Goal: Transaction & Acquisition: Register for event/course

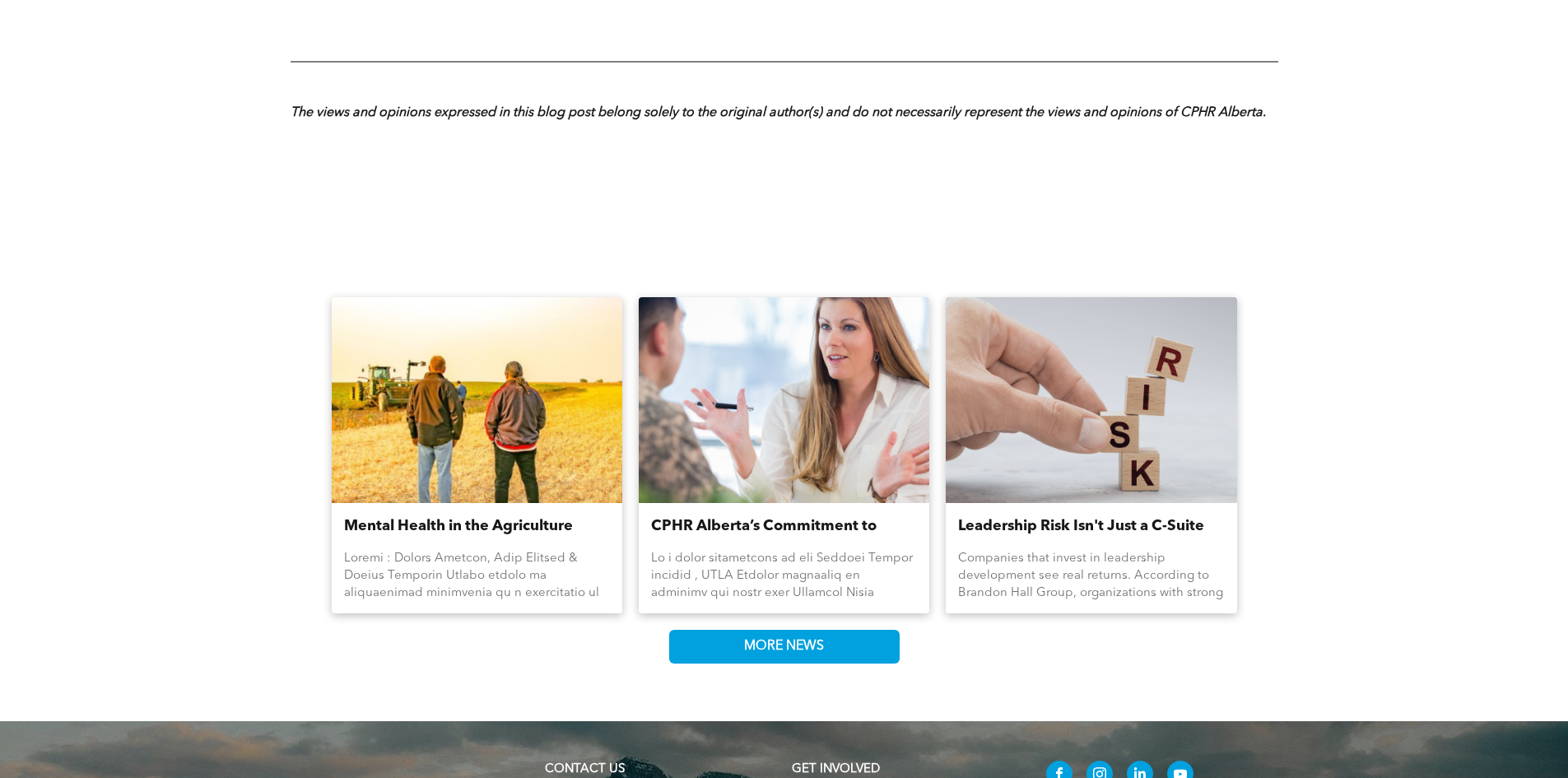
scroll to position [2304, 0]
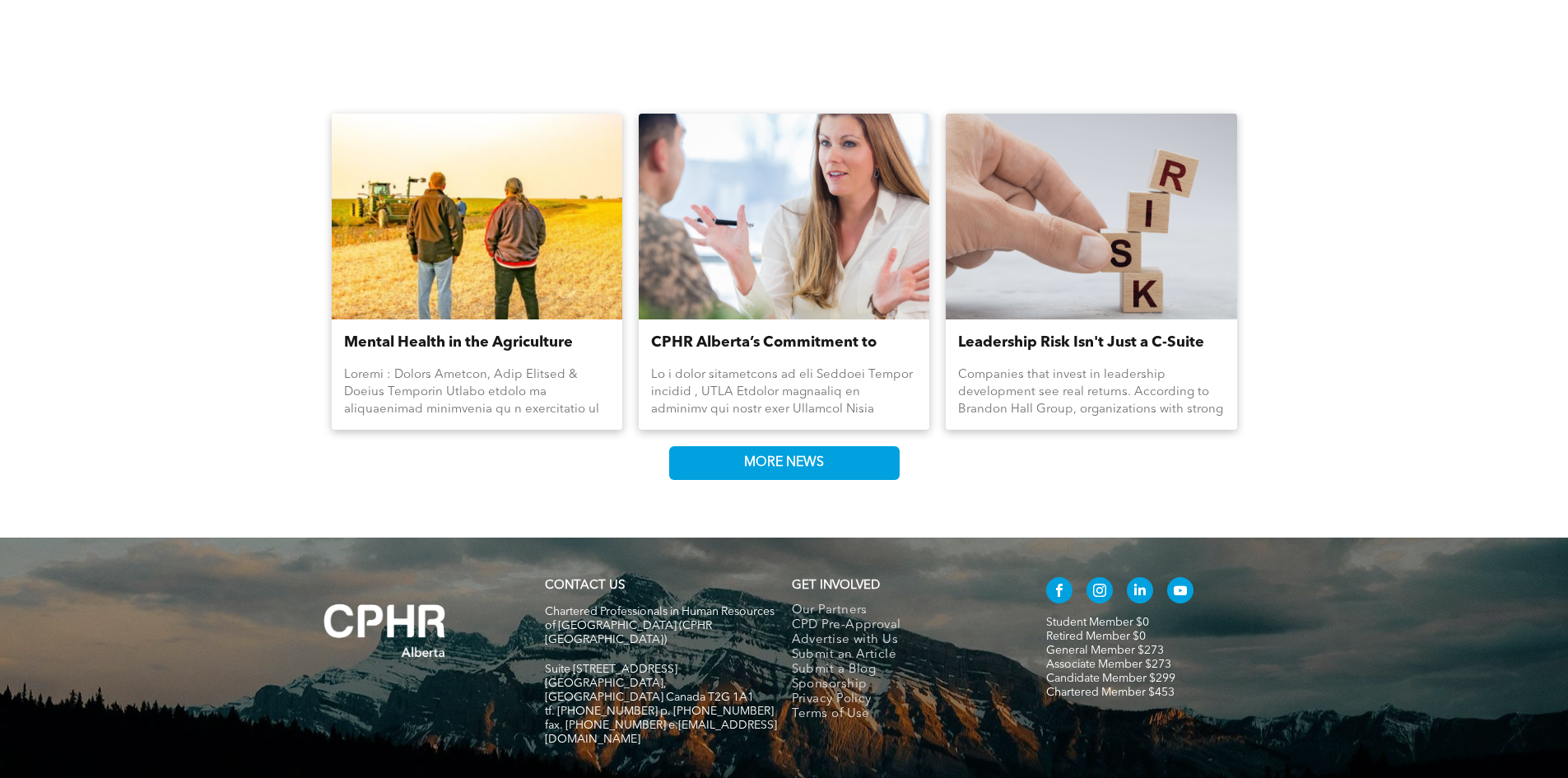
click at [1112, 341] on link "Leadership Risk Isn't Just a C-Suite Concern" at bounding box center [1091, 343] width 266 height 22
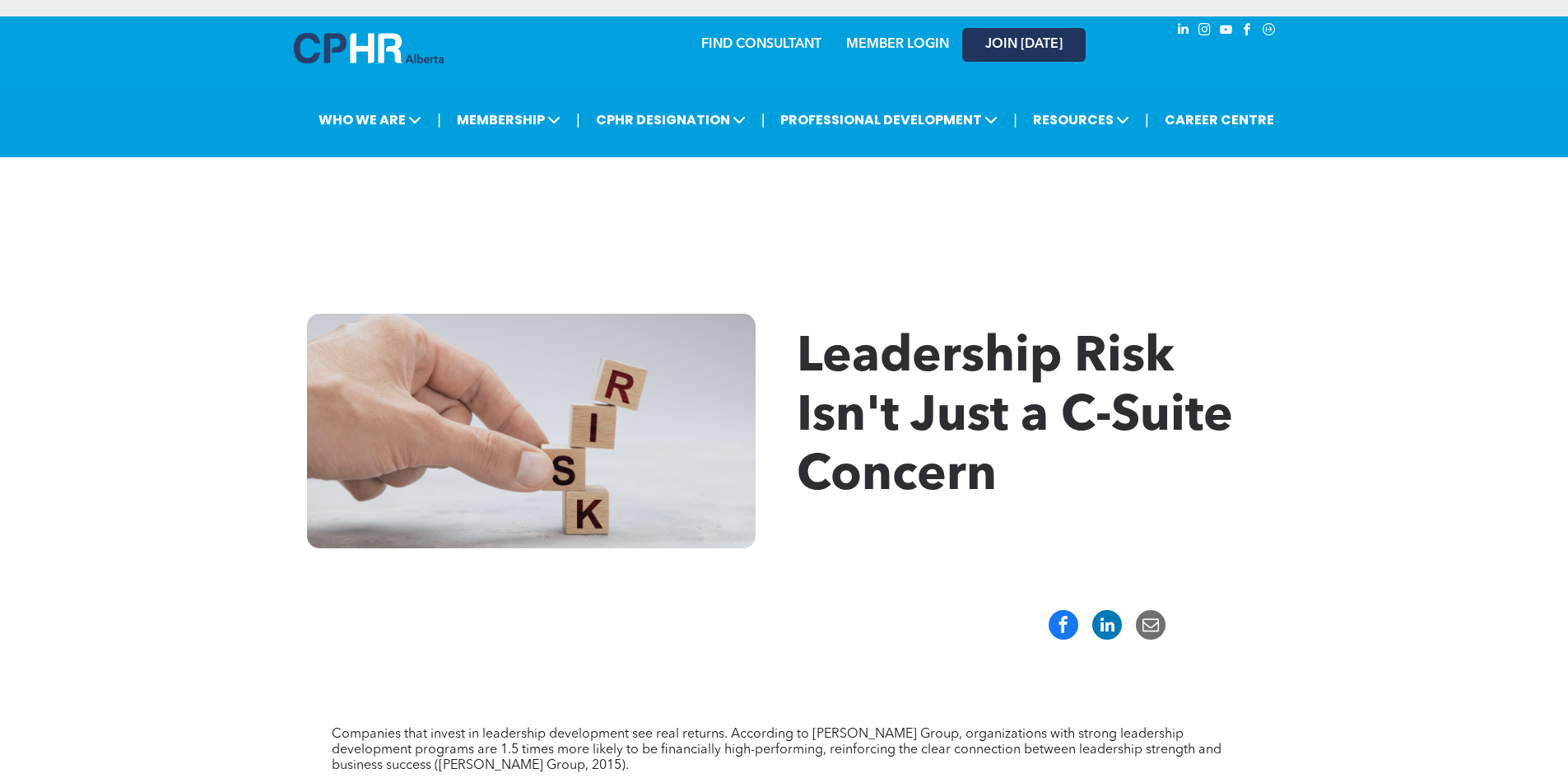
click at [1035, 42] on span "JOIN [DATE]" at bounding box center [1024, 44] width 78 height 16
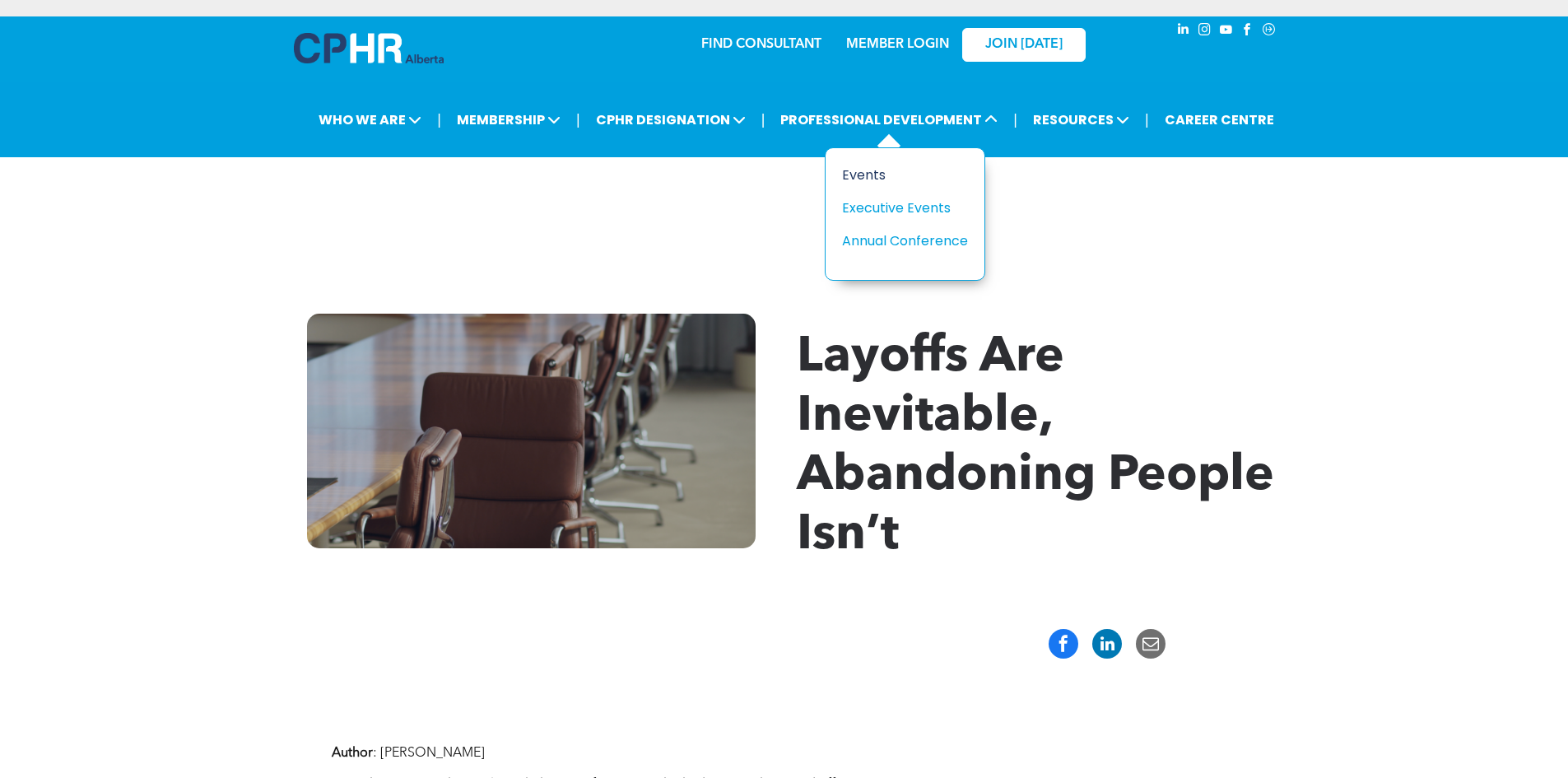
click at [916, 171] on div "Events" at bounding box center [898, 175] width 114 height 20
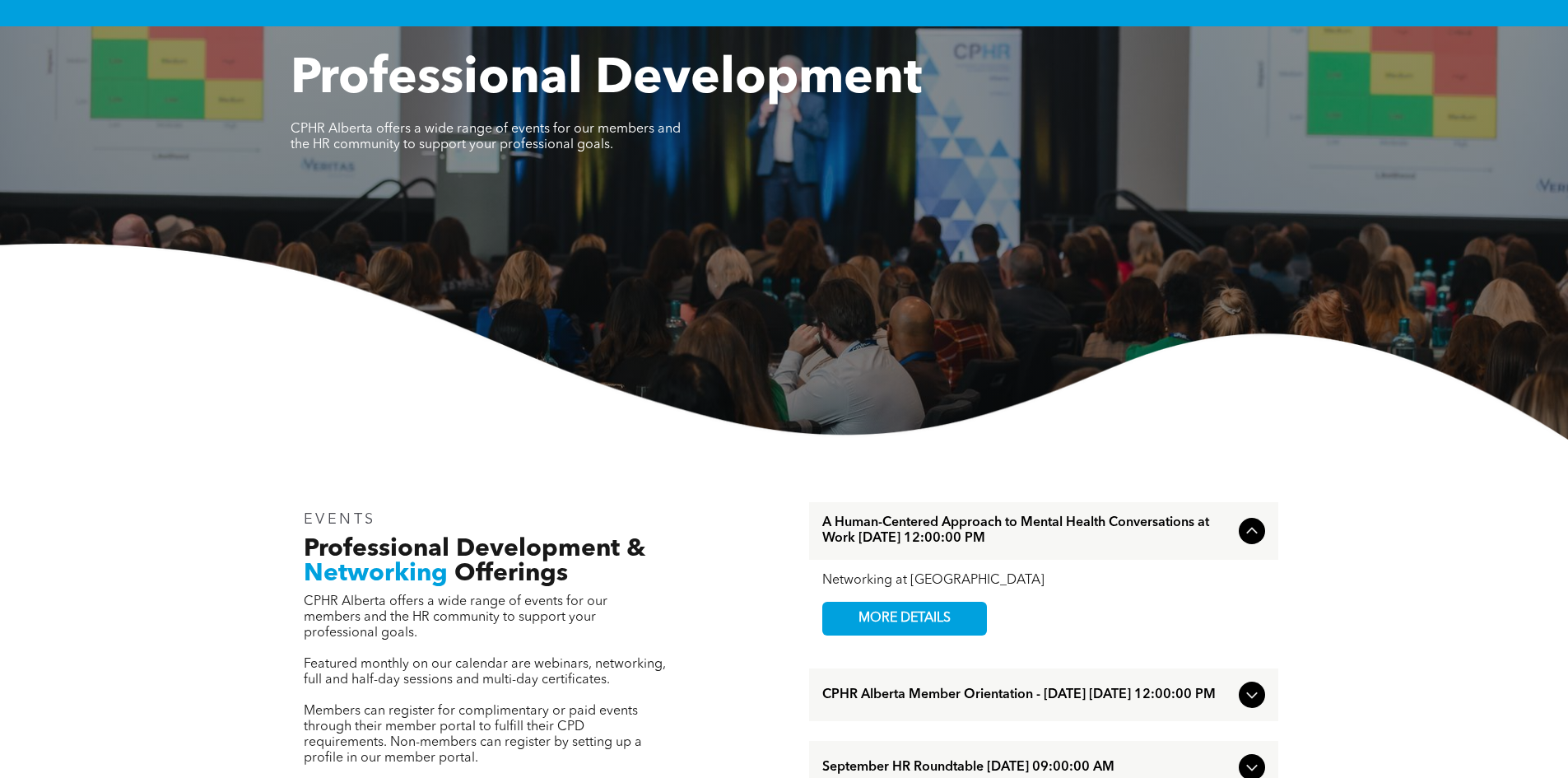
scroll to position [329, 0]
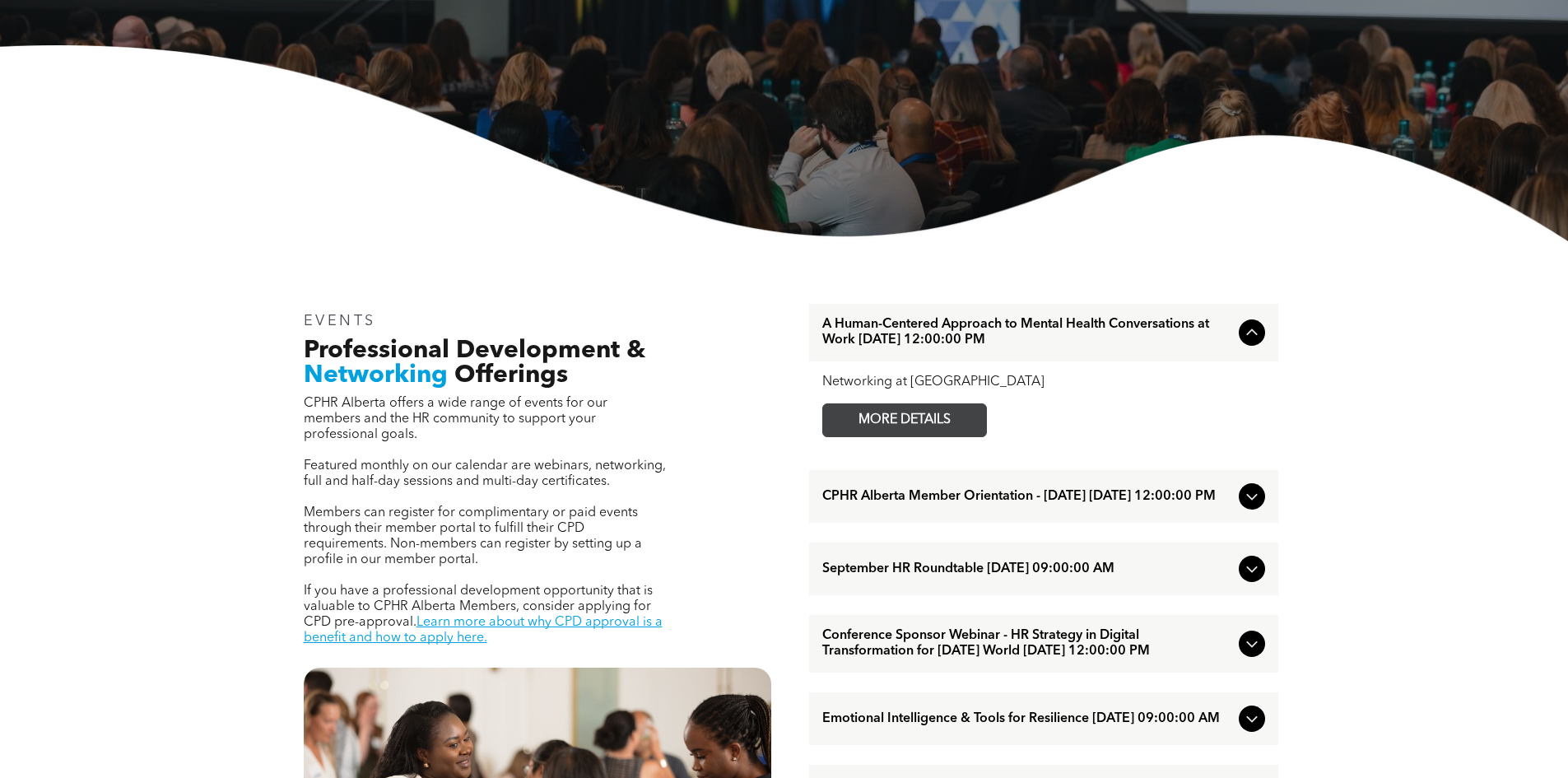
click at [924, 415] on span "MORE DETAILS" at bounding box center [904, 419] width 130 height 32
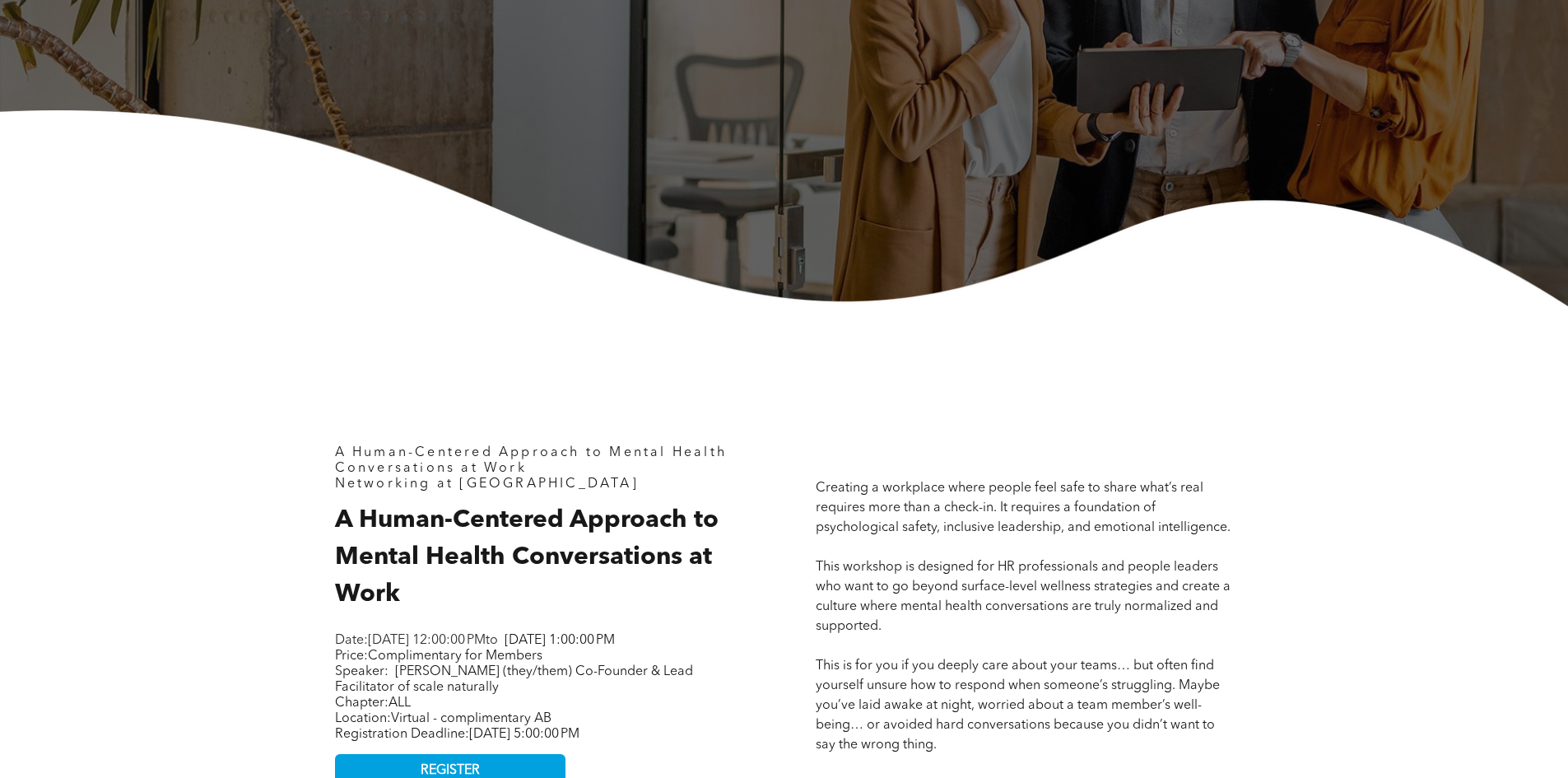
scroll to position [741, 0]
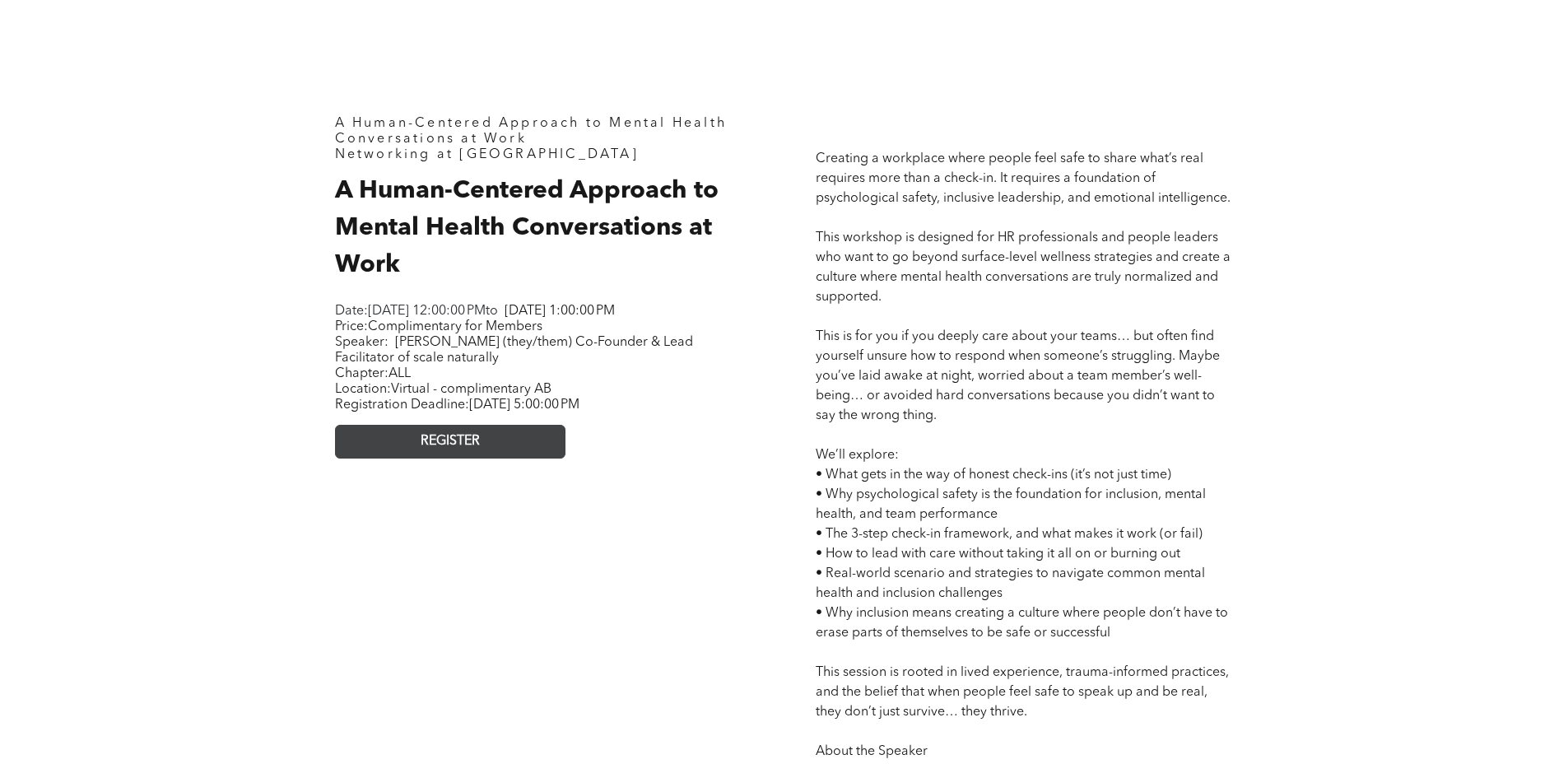
click at [486, 458] on link "REGISTER" at bounding box center [450, 442] width 230 height 34
